Goal: Task Accomplishment & Management: Use online tool/utility

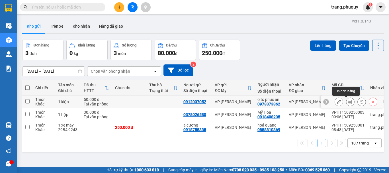
click at [349, 100] on icon at bounding box center [351, 102] width 4 height 4
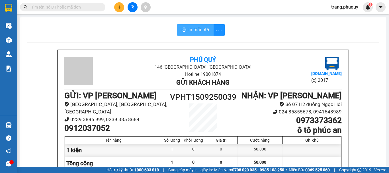
click at [194, 29] on span "In mẫu A5" at bounding box center [199, 29] width 21 height 7
